Goal: Information Seeking & Learning: Learn about a topic

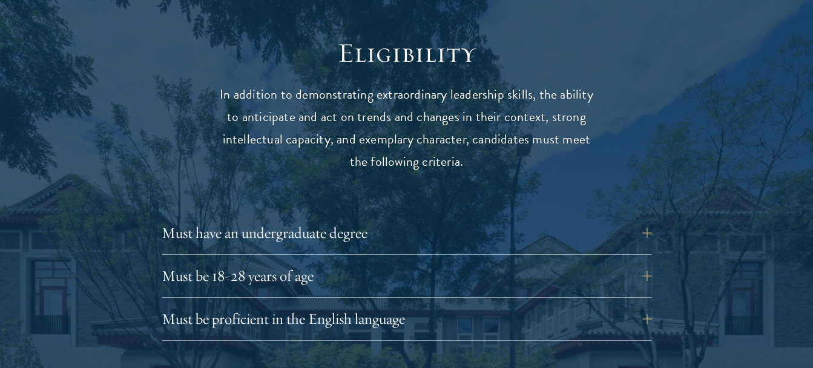
scroll to position [1634, 0]
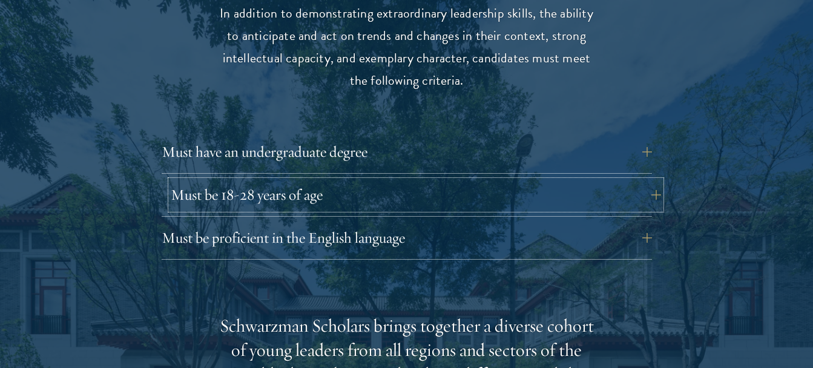
click at [334, 180] on button "Must be 18-28 years of age" at bounding box center [416, 194] width 490 height 29
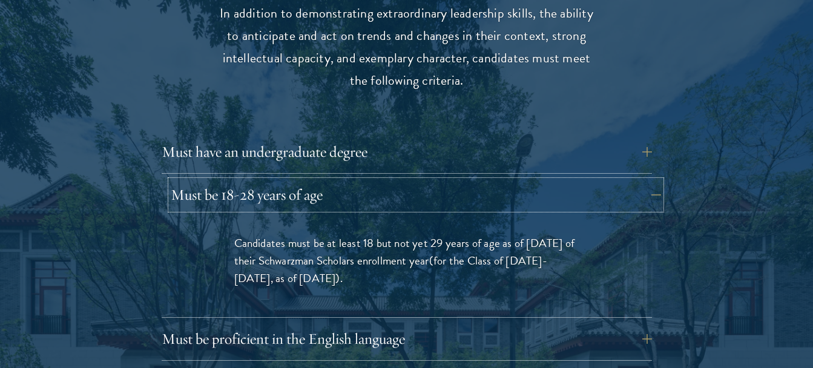
scroll to position [1695, 0]
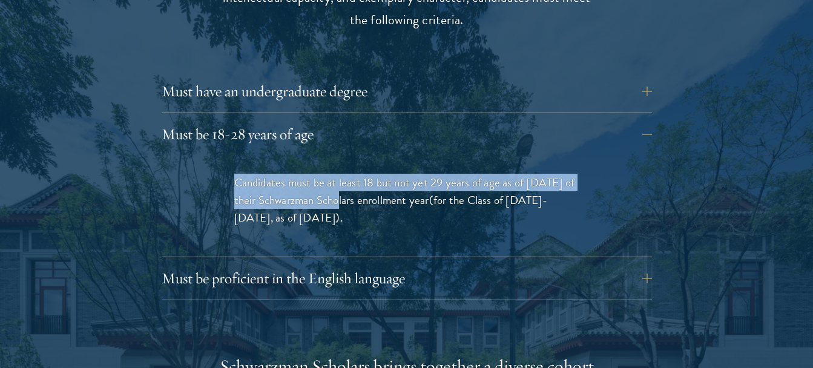
drag, startPoint x: 235, startPoint y: 159, endPoint x: 327, endPoint y: 168, distance: 93.1
click at [327, 174] on p "Candidates must be at least 18 but not yet 29 years of age as of [DATE] of thei…" at bounding box center [406, 200] width 345 height 53
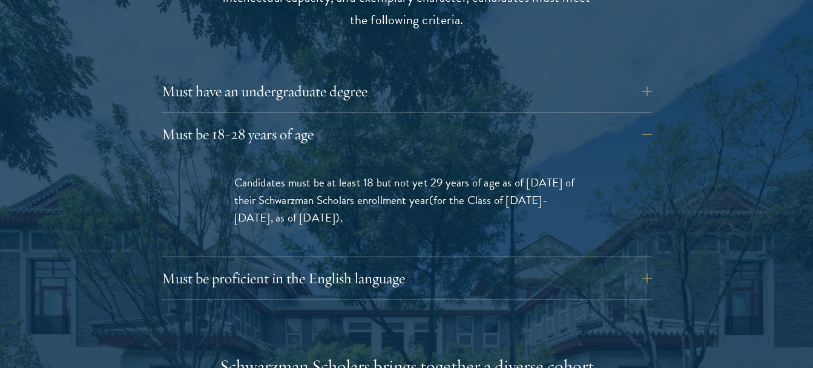
drag, startPoint x: 327, startPoint y: 168, endPoint x: 362, endPoint y: 197, distance: 45.5
click at [362, 197] on p "Candidates must be at least 18 but not yet 29 years of age as of [DATE] of thei…" at bounding box center [406, 200] width 345 height 53
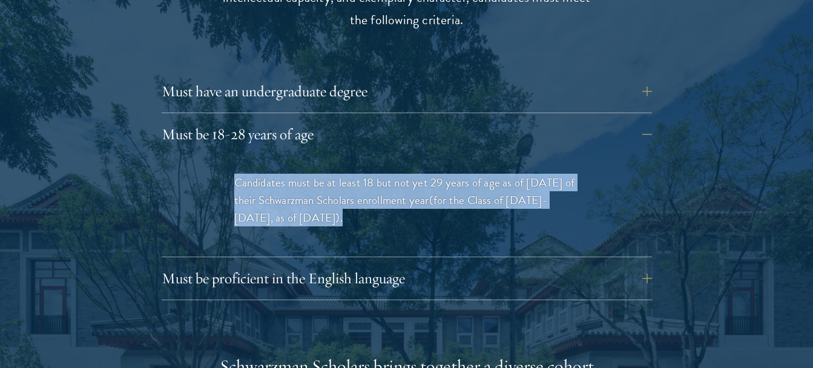
drag, startPoint x: 356, startPoint y: 194, endPoint x: 228, endPoint y: 157, distance: 133.5
click at [228, 157] on div "Candidates must be at least 18 but not yet 29 years of age as of [DATE] of thei…" at bounding box center [407, 206] width 418 height 101
drag, startPoint x: 228, startPoint y: 157, endPoint x: 358, endPoint y: 192, distance: 135.2
click at [358, 192] on p "Candidates must be at least 18 but not yet 29 years of age as of [DATE] of thei…" at bounding box center [406, 200] width 345 height 53
click at [449, 203] on div "Candidates must be at least 18 but not yet 29 years of age as of [DATE] of thei…" at bounding box center [407, 206] width 418 height 101
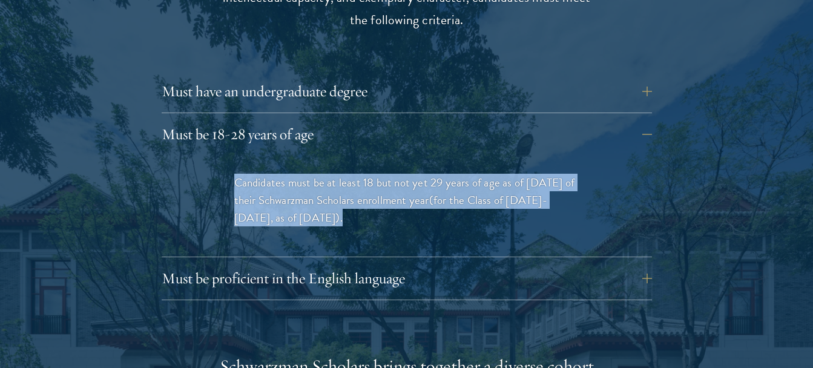
click at [450, 205] on div "Candidates must be at least 18 but not yet 29 years of age as of [DATE] of thei…" at bounding box center [407, 206] width 418 height 101
click at [444, 191] on p "Candidates must be at least 18 but not yet 29 years of age as of [DATE] of thei…" at bounding box center [406, 200] width 345 height 53
click at [350, 192] on p "Candidates must be at least 18 but not yet 29 years of age as of [DATE] of thei…" at bounding box center [406, 200] width 345 height 53
drag, startPoint x: 337, startPoint y: 195, endPoint x: 231, endPoint y: 153, distance: 114.1
click at [231, 156] on div "Candidates must be at least 18 but not yet 29 years of age as of [DATE] of thei…" at bounding box center [407, 206] width 418 height 101
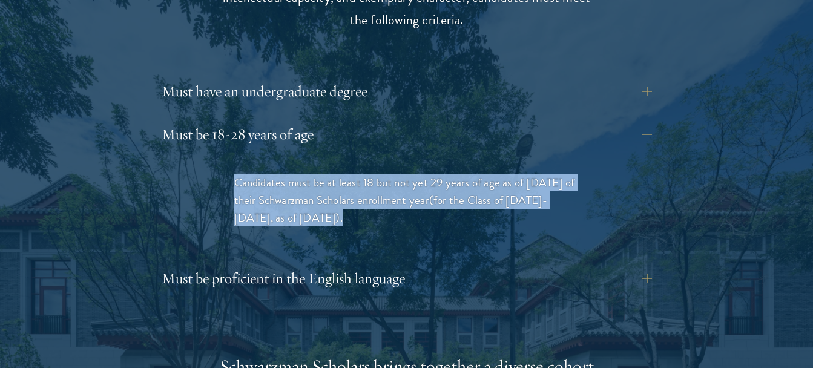
drag, startPoint x: 231, startPoint y: 153, endPoint x: 232, endPoint y: 160, distance: 7.4
click at [232, 160] on div "Candidates must be at least 18 but not yet 29 years of age as of [DATE] of thei…" at bounding box center [407, 206] width 418 height 101
click at [234, 174] on p "Candidates must be at least 18 but not yet 29 years of age as of [DATE] of thei…" at bounding box center [406, 200] width 345 height 53
click at [242, 174] on p "Candidates must be at least 18 but not yet 29 years of age as of [DATE] of thei…" at bounding box center [406, 200] width 345 height 53
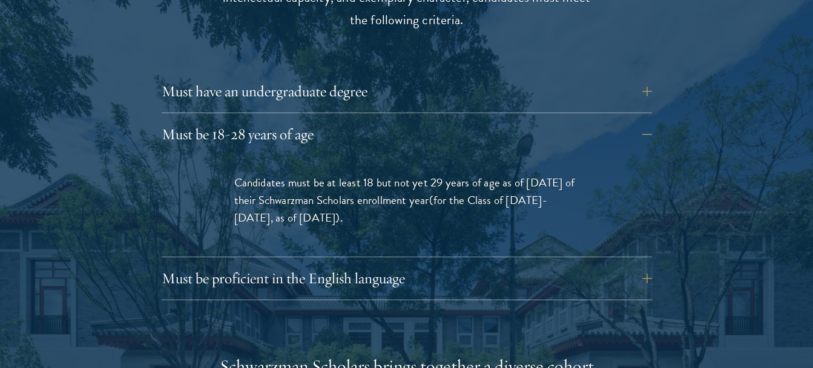
drag, startPoint x: 242, startPoint y: 162, endPoint x: 234, endPoint y: 156, distance: 9.1
click at [234, 174] on p "Candidates must be at least 18 but not yet 29 years of age as of [DATE] of thei…" at bounding box center [406, 200] width 345 height 53
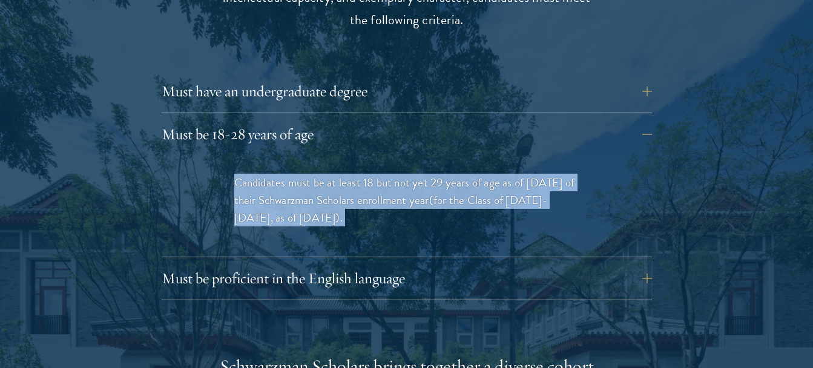
drag, startPoint x: 234, startPoint y: 156, endPoint x: 350, endPoint y: 196, distance: 122.3
click at [350, 196] on p "Candidates must be at least 18 but not yet 29 years of age as of [DATE] of thei…" at bounding box center [406, 200] width 345 height 53
click at [350, 198] on p "Candidates must be at least 18 but not yet 29 years of age as of [DATE] of thei…" at bounding box center [406, 200] width 345 height 53
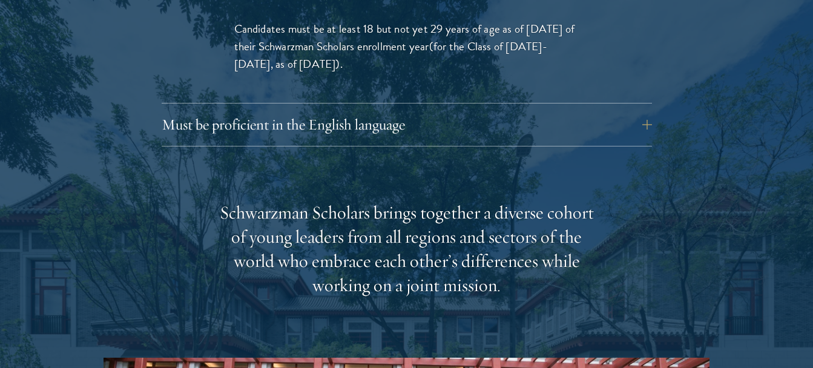
scroll to position [1876, 0]
